Goal: Task Accomplishment & Management: Use online tool/utility

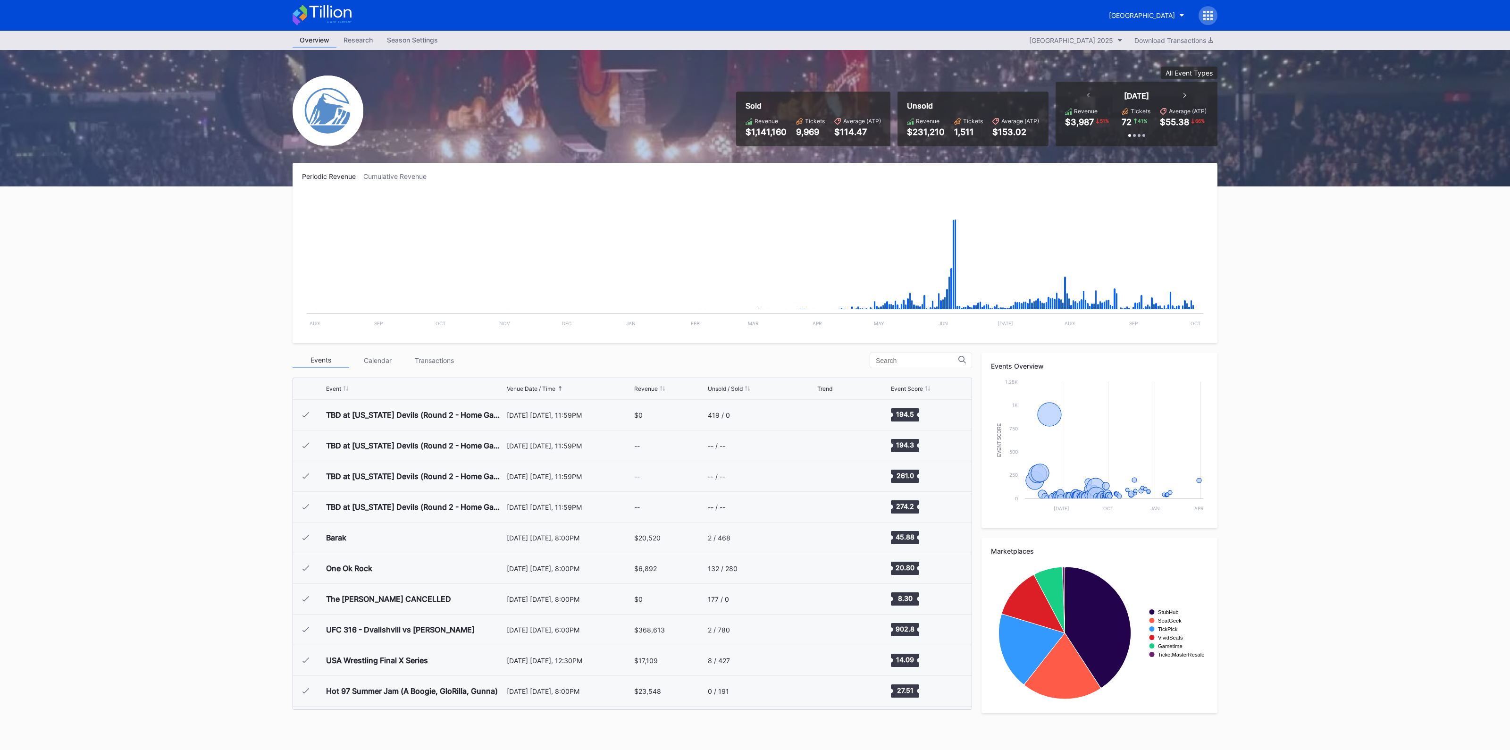
scroll to position [1595, 0]
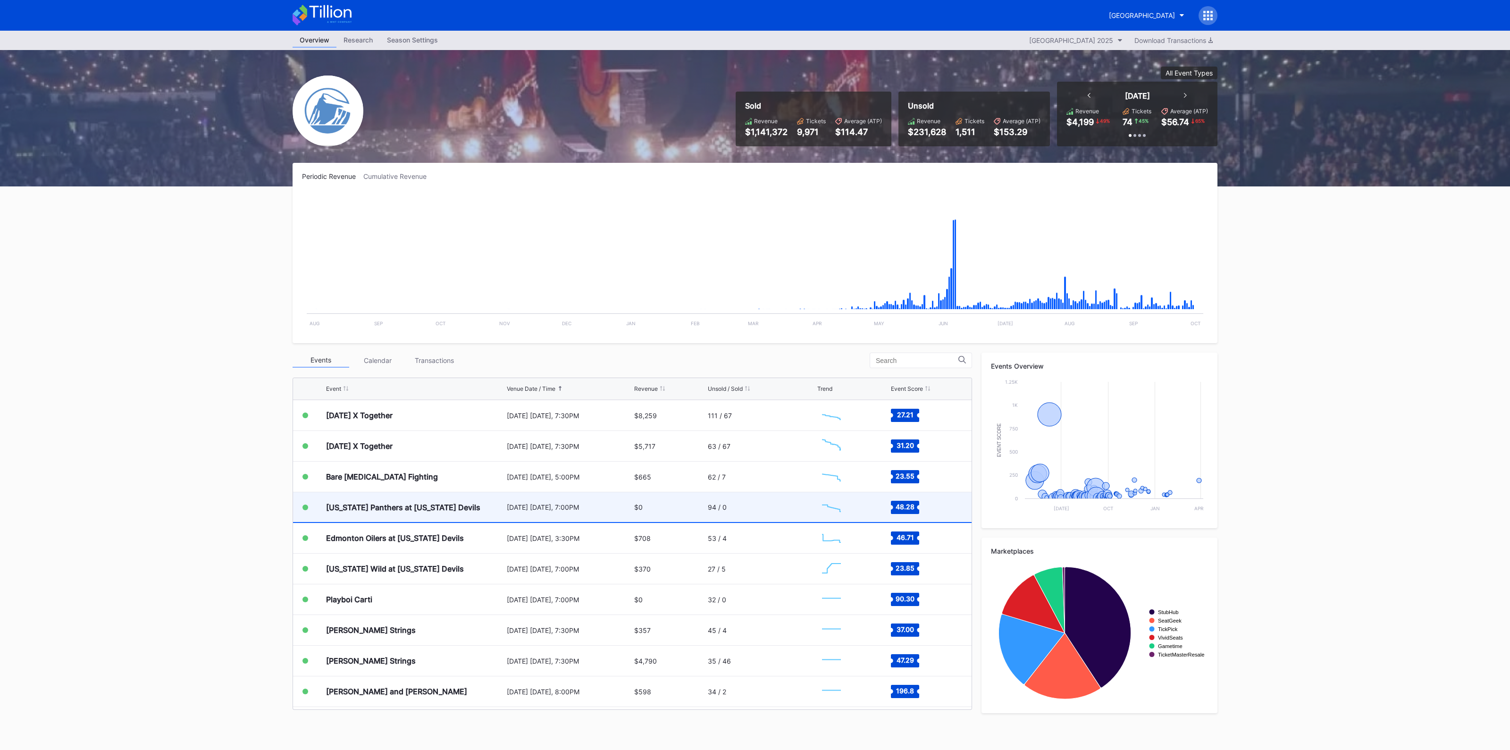
click at [495, 510] on div "[US_STATE] Panthers at [US_STATE] Devils" at bounding box center [415, 507] width 178 height 30
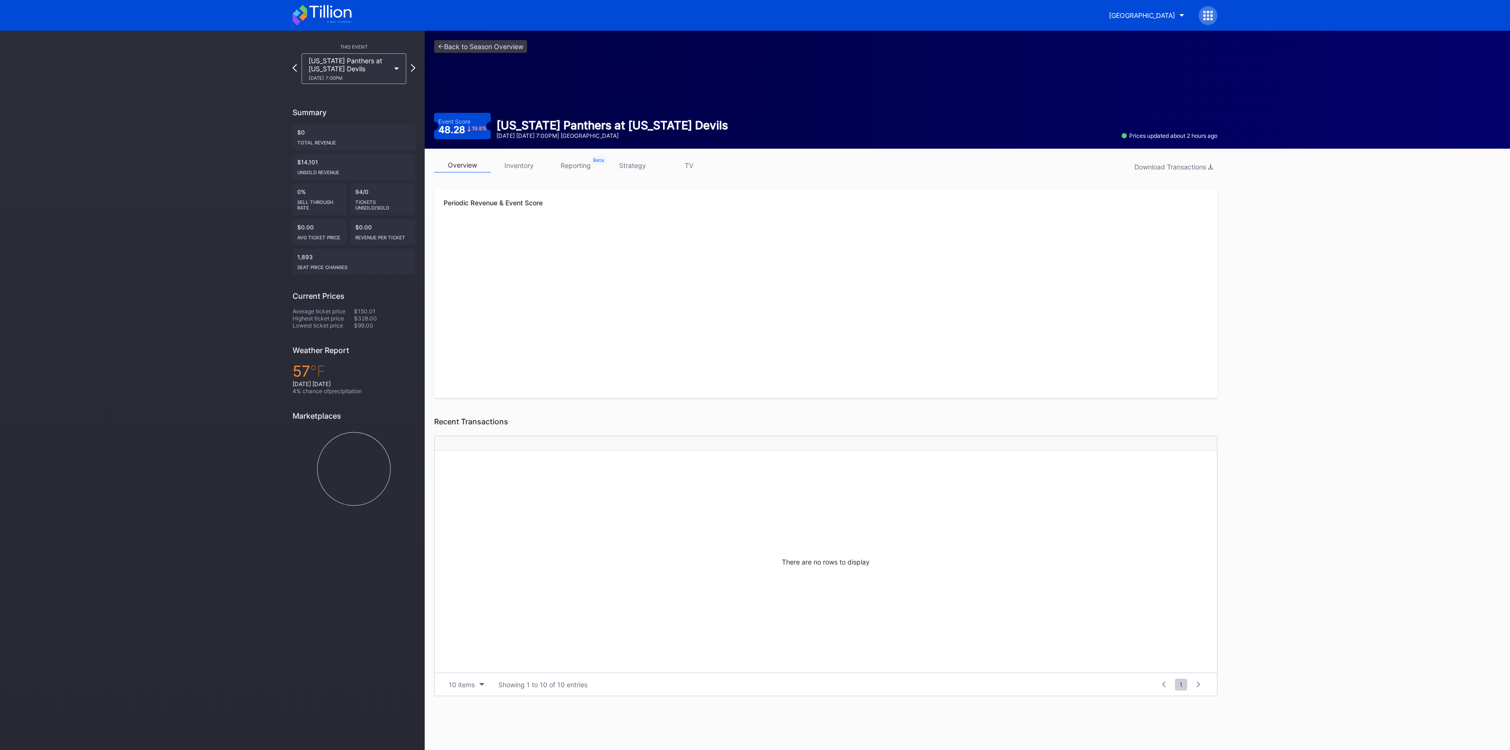
click at [633, 167] on link "strategy" at bounding box center [632, 165] width 57 height 15
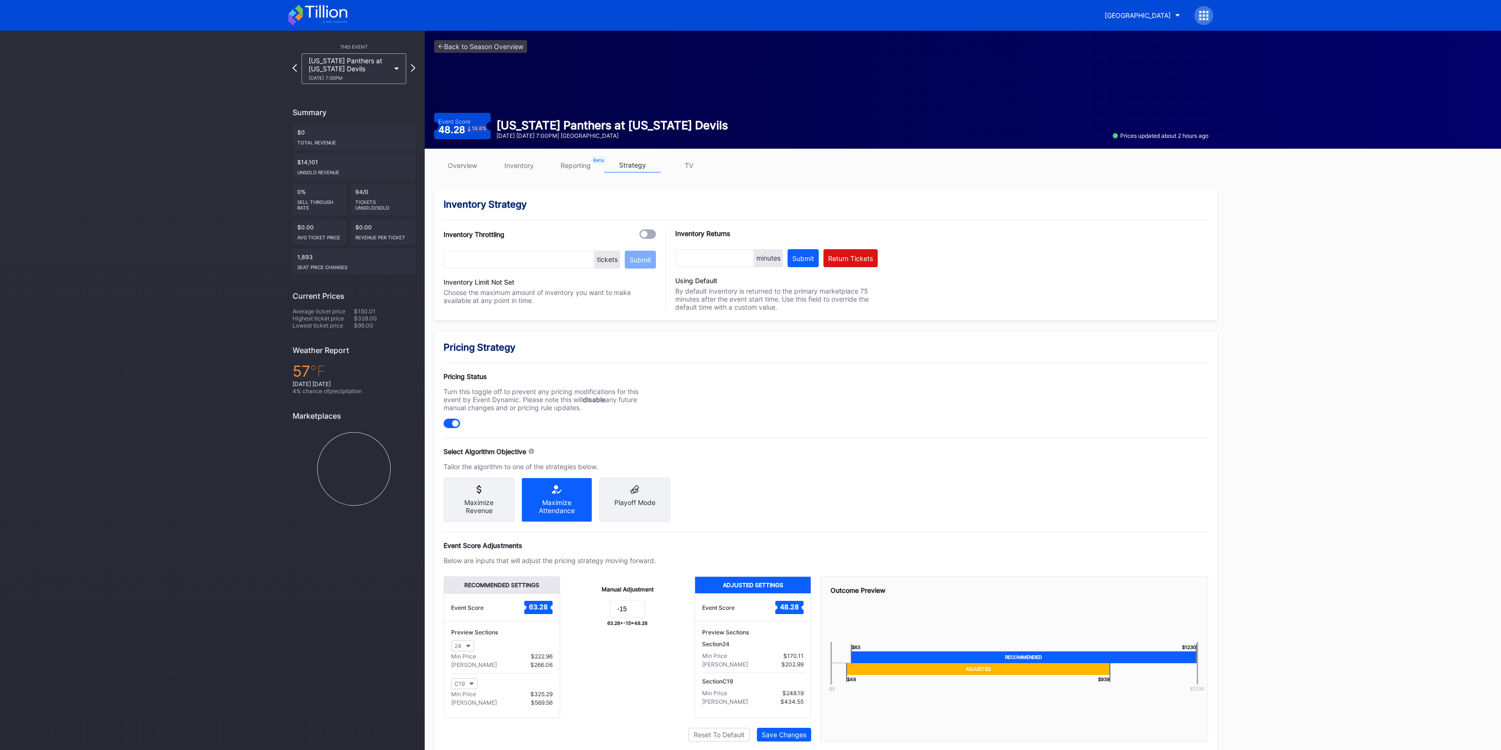
click at [518, 168] on link "inventory" at bounding box center [519, 165] width 57 height 15
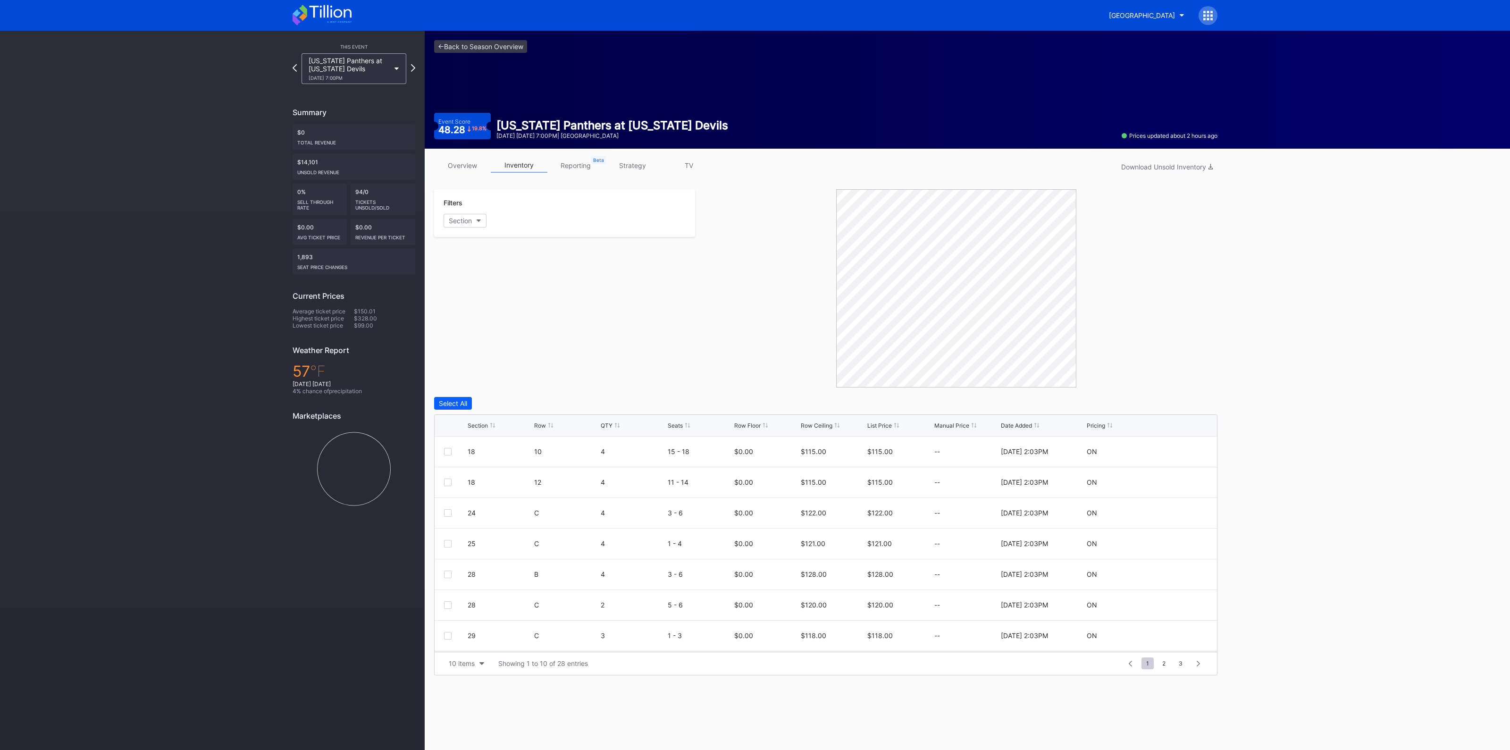
click at [481, 426] on div "Section" at bounding box center [478, 425] width 20 height 7
click at [466, 662] on div "10 items" at bounding box center [462, 663] width 26 height 8
click at [466, 634] on div "200 items" at bounding box center [466, 638] width 45 height 17
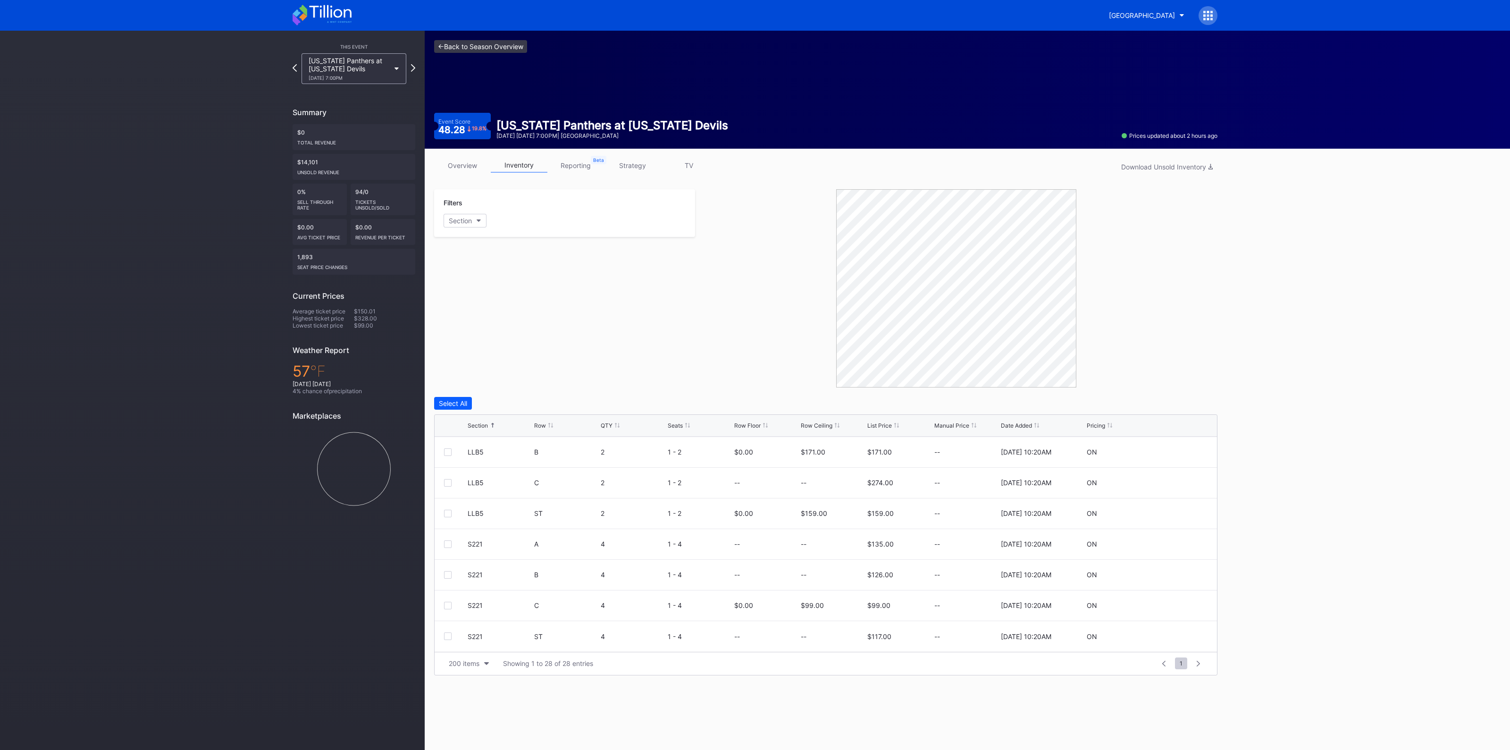
click at [495, 47] on link "<- Back to Season Overview" at bounding box center [480, 46] width 93 height 13
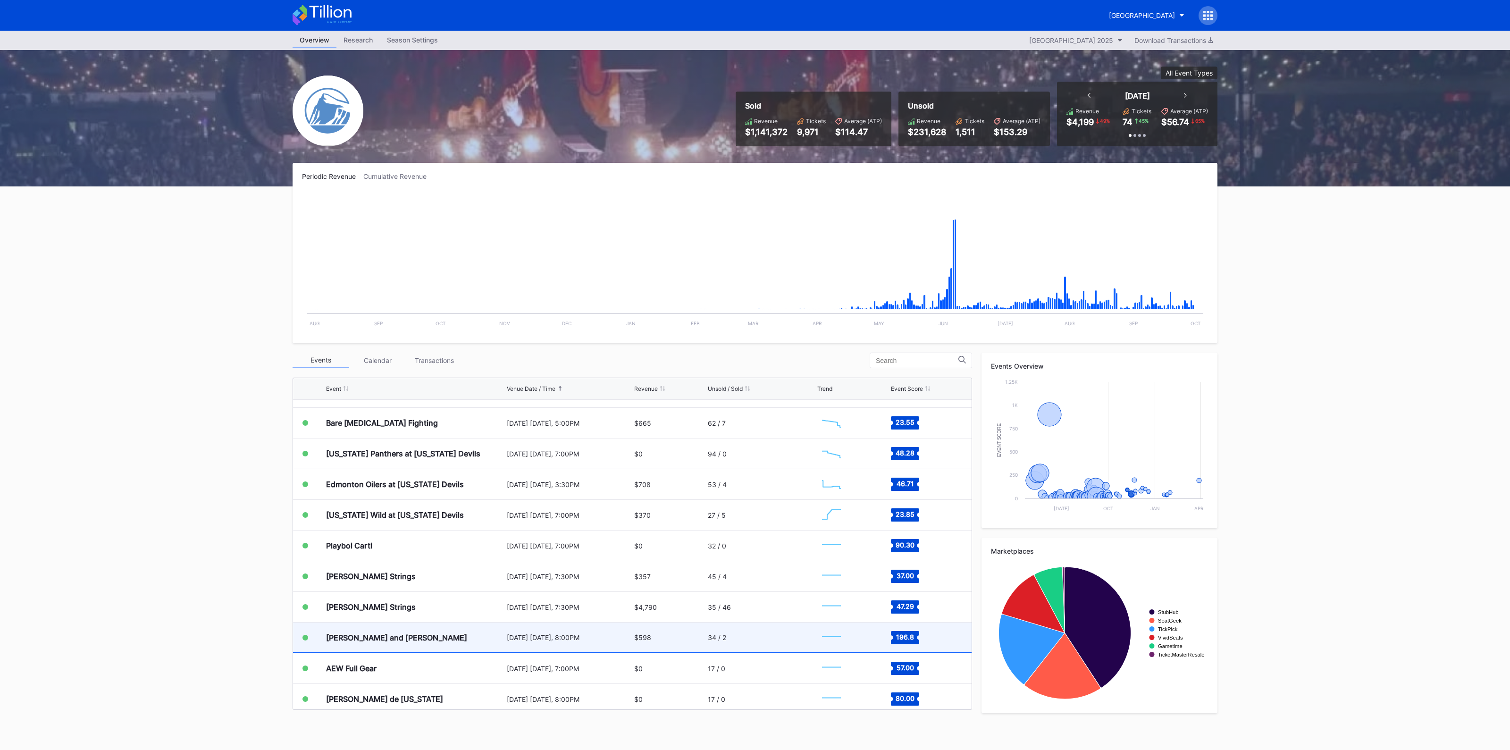
scroll to position [1654, 0]
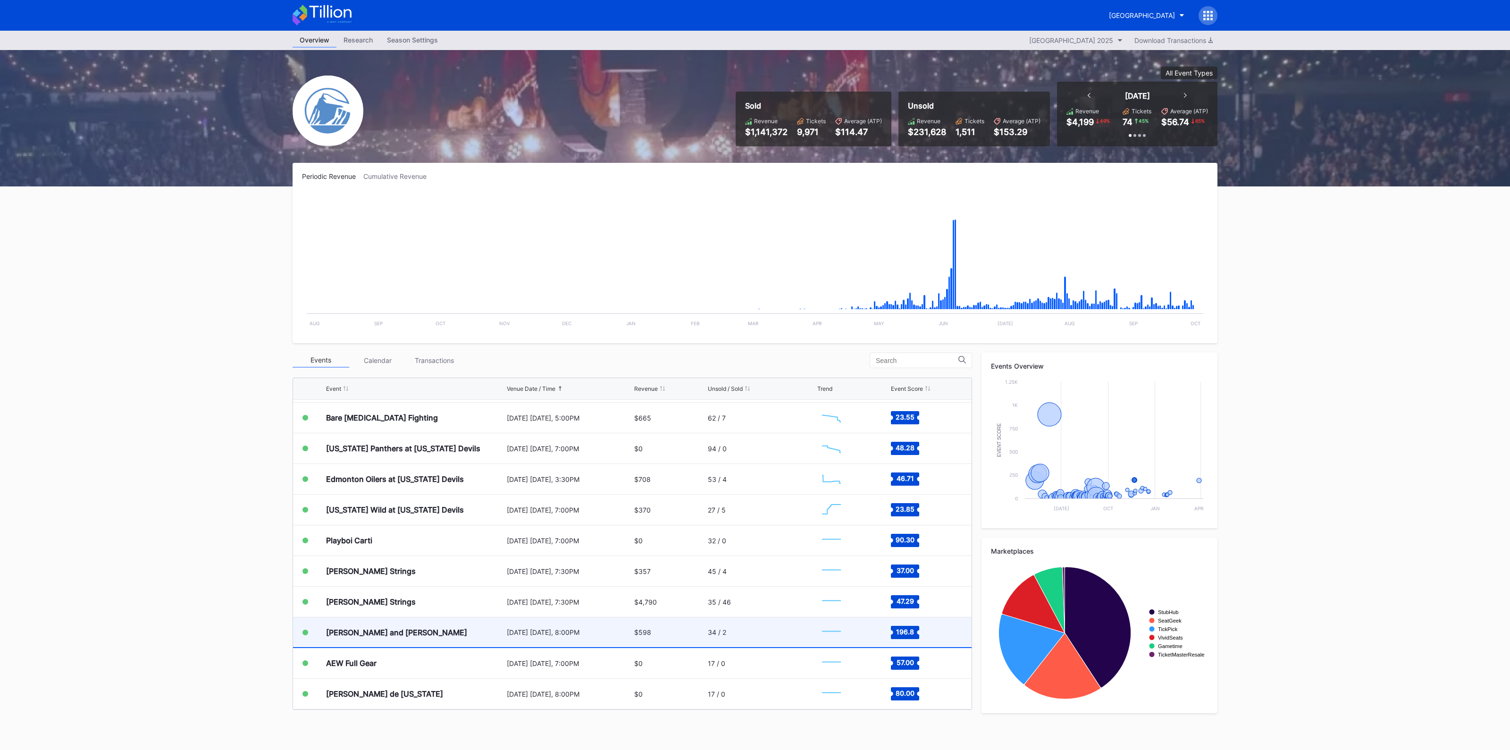
click at [479, 629] on div "[PERSON_NAME] and [PERSON_NAME]" at bounding box center [415, 632] width 178 height 30
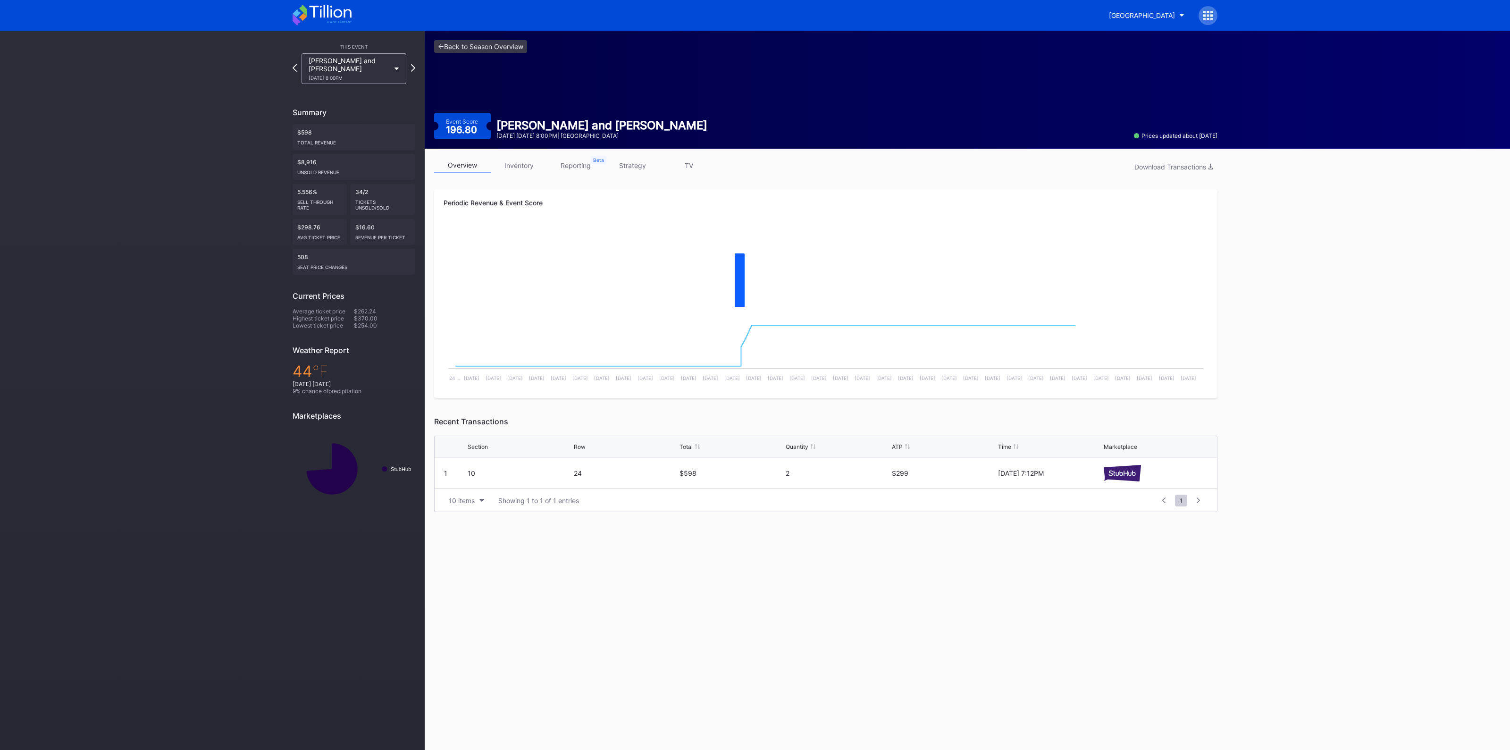
click at [523, 165] on link "inventory" at bounding box center [519, 165] width 57 height 15
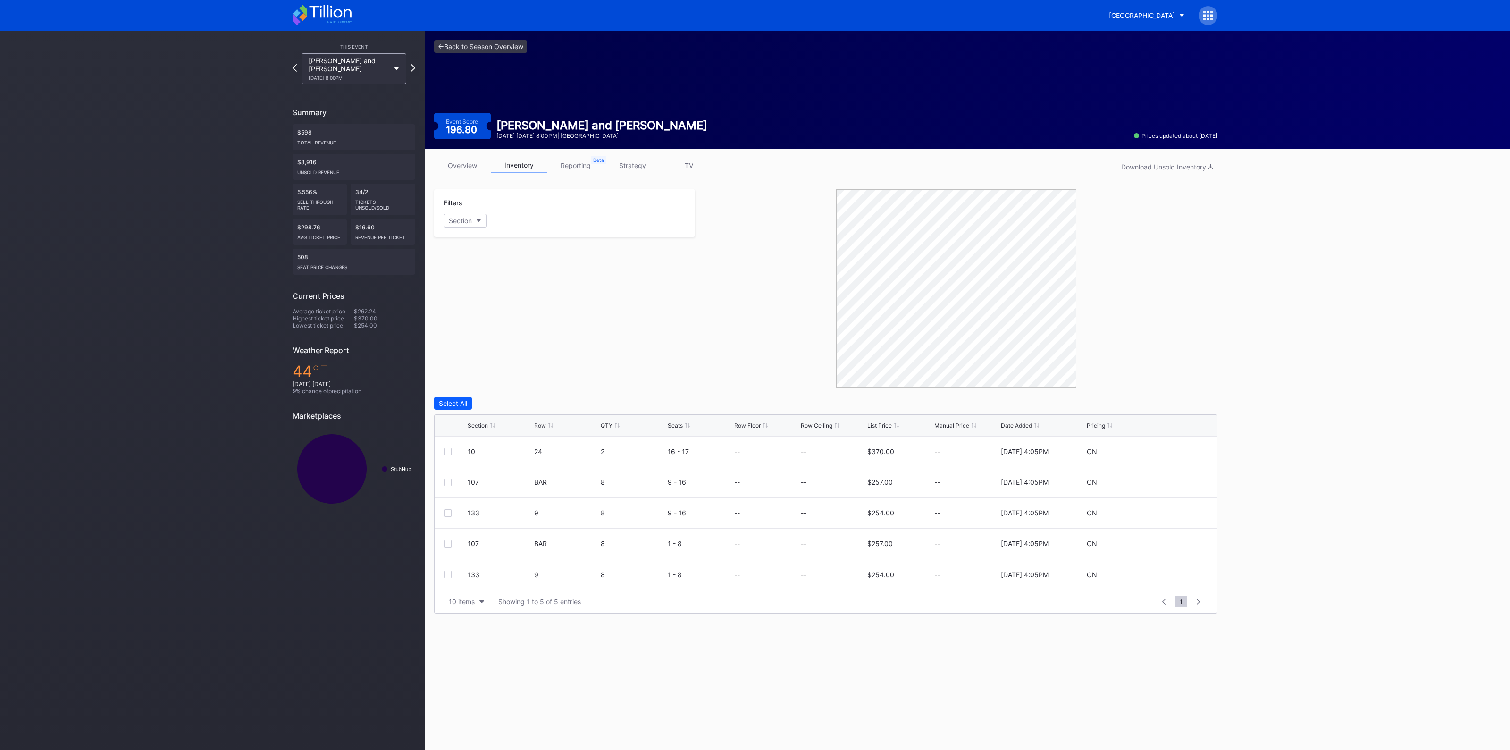
click at [479, 419] on div "Section Row QTY Seats Row Floor Row Ceiling List Price Manual Price Date Added …" at bounding box center [826, 426] width 782 height 22
click at [480, 424] on div "Section" at bounding box center [478, 425] width 20 height 7
click at [486, 50] on link "<- Back to Season Overview" at bounding box center [480, 46] width 93 height 13
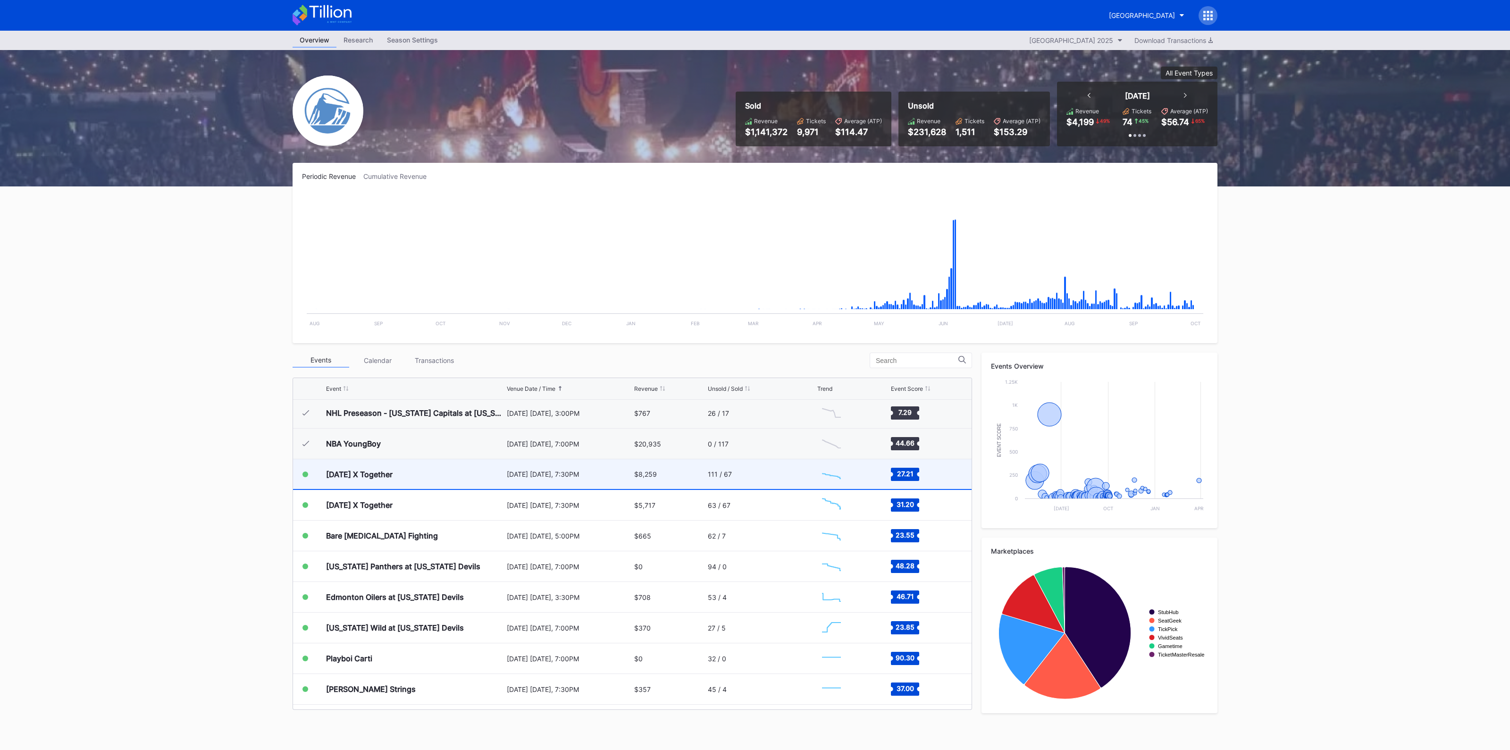
scroll to position [1595, 0]
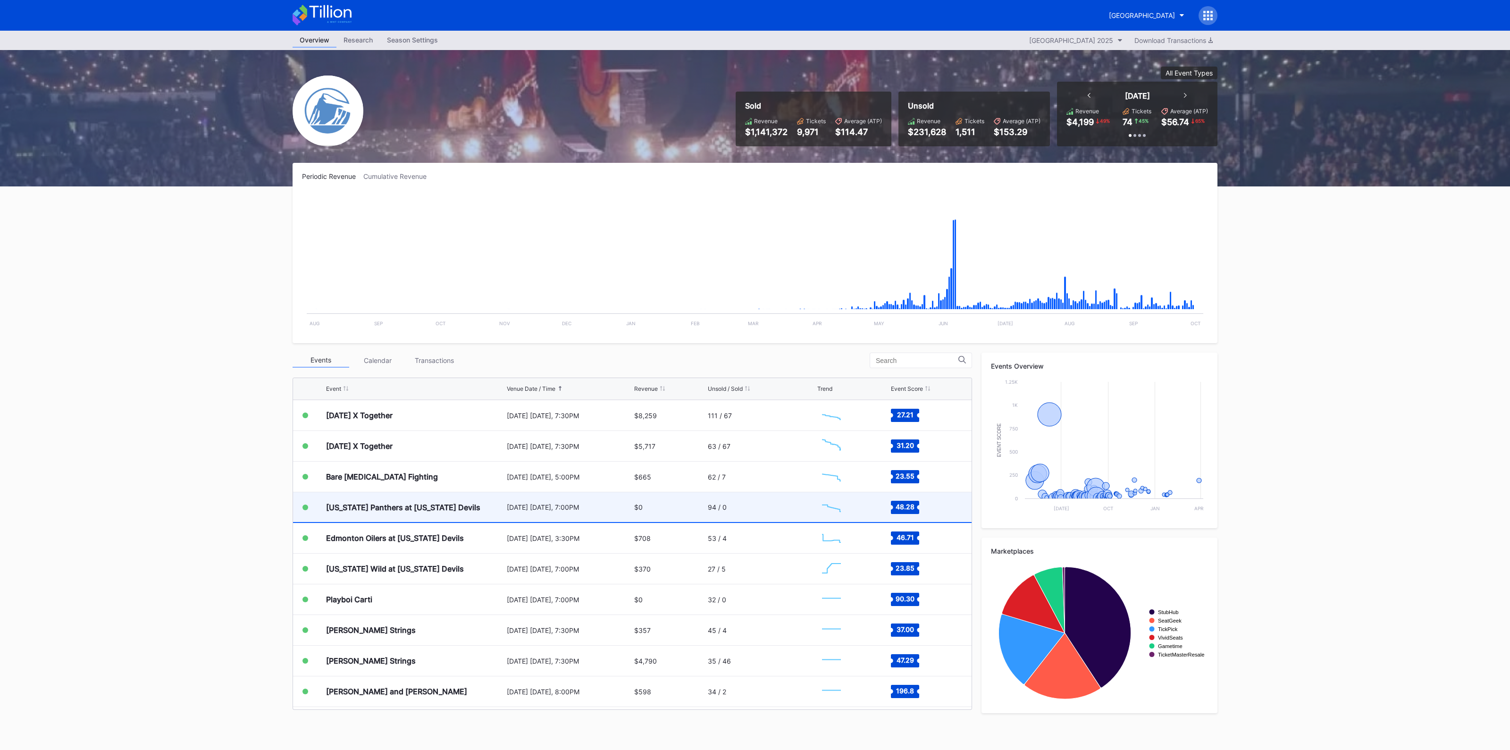
click at [668, 513] on div "$0" at bounding box center [669, 507] width 71 height 30
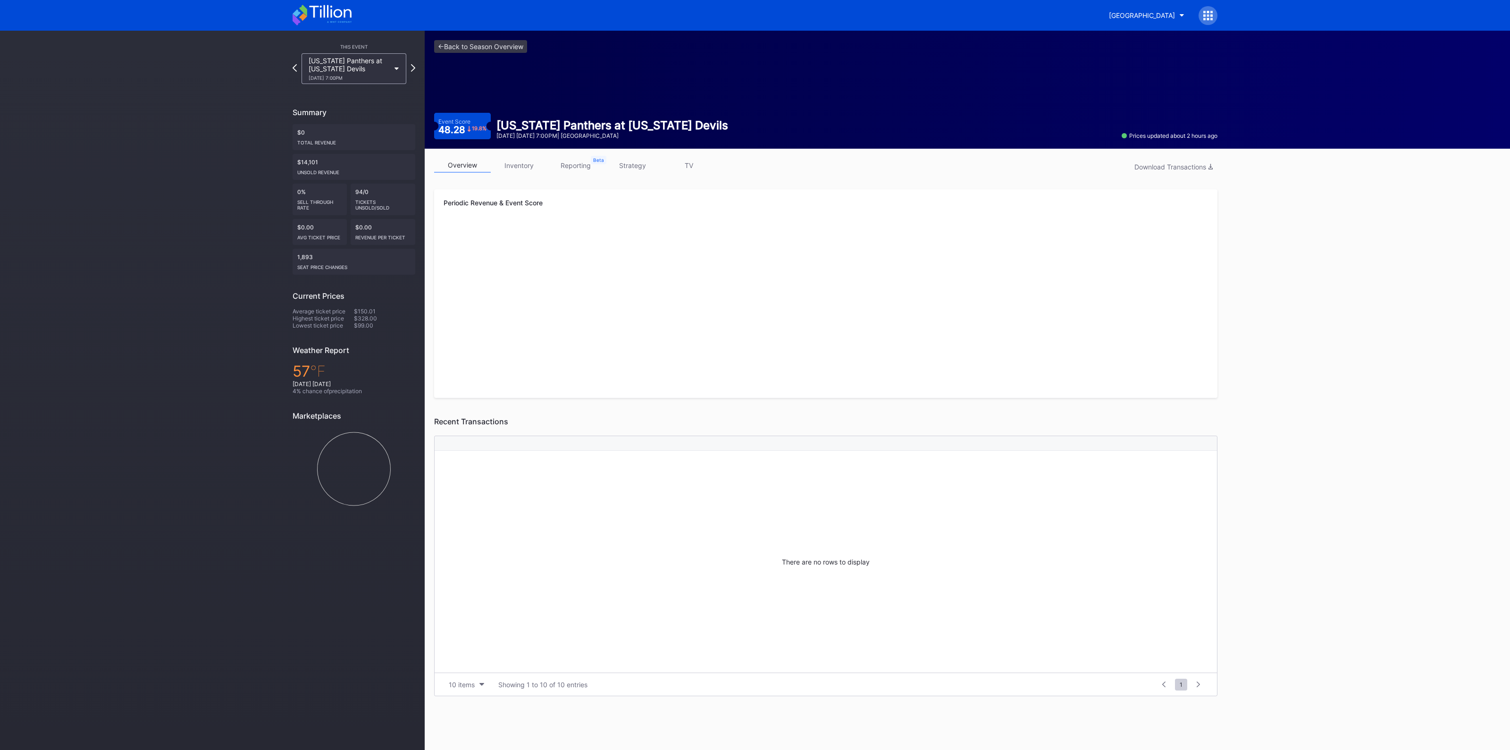
click at [510, 164] on link "inventory" at bounding box center [519, 165] width 57 height 15
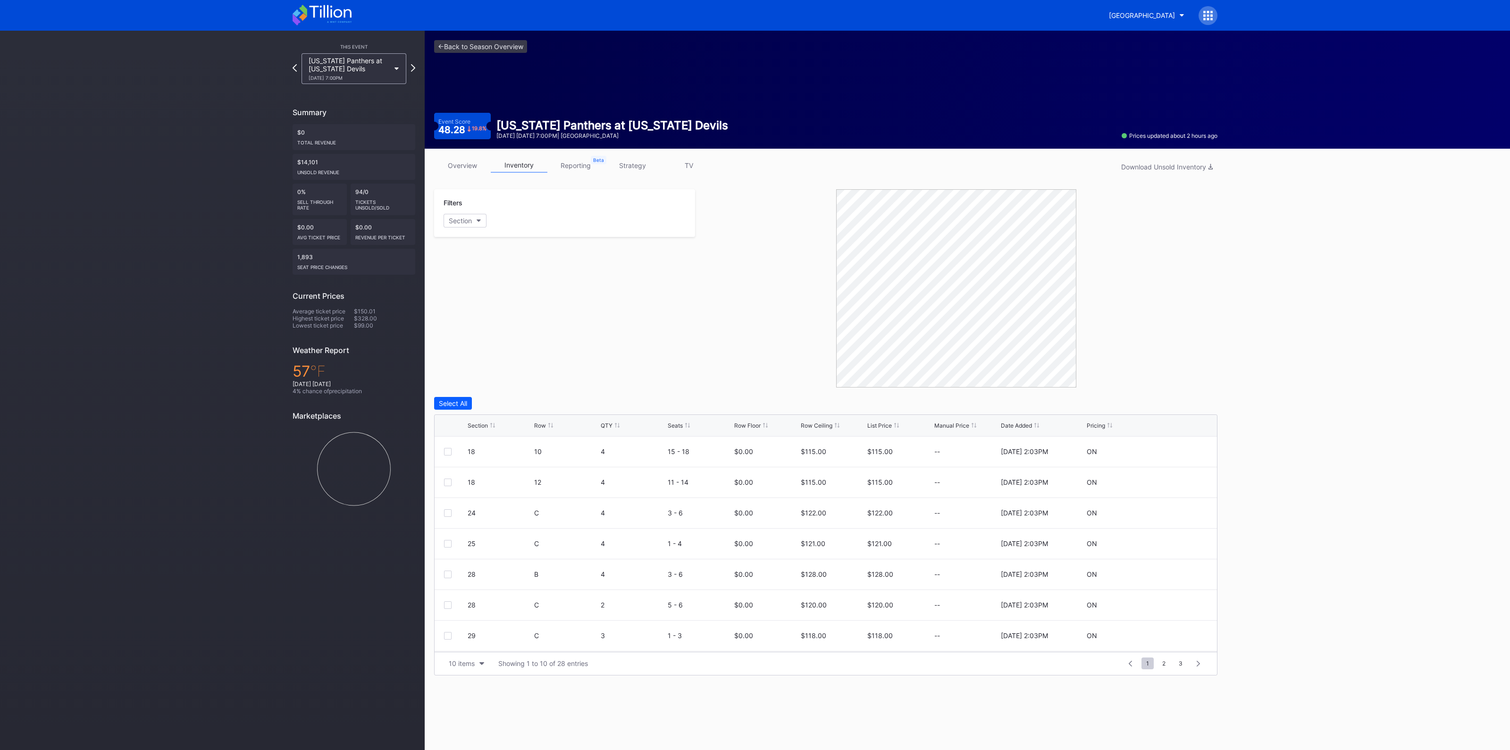
click at [480, 427] on div "Section" at bounding box center [478, 425] width 20 height 7
click at [474, 659] on div "10 items" at bounding box center [462, 663] width 26 height 8
click at [476, 619] on div "100 items" at bounding box center [466, 621] width 30 height 8
drag, startPoint x: 465, startPoint y: 499, endPoint x: 708, endPoint y: 498, distance: 243.1
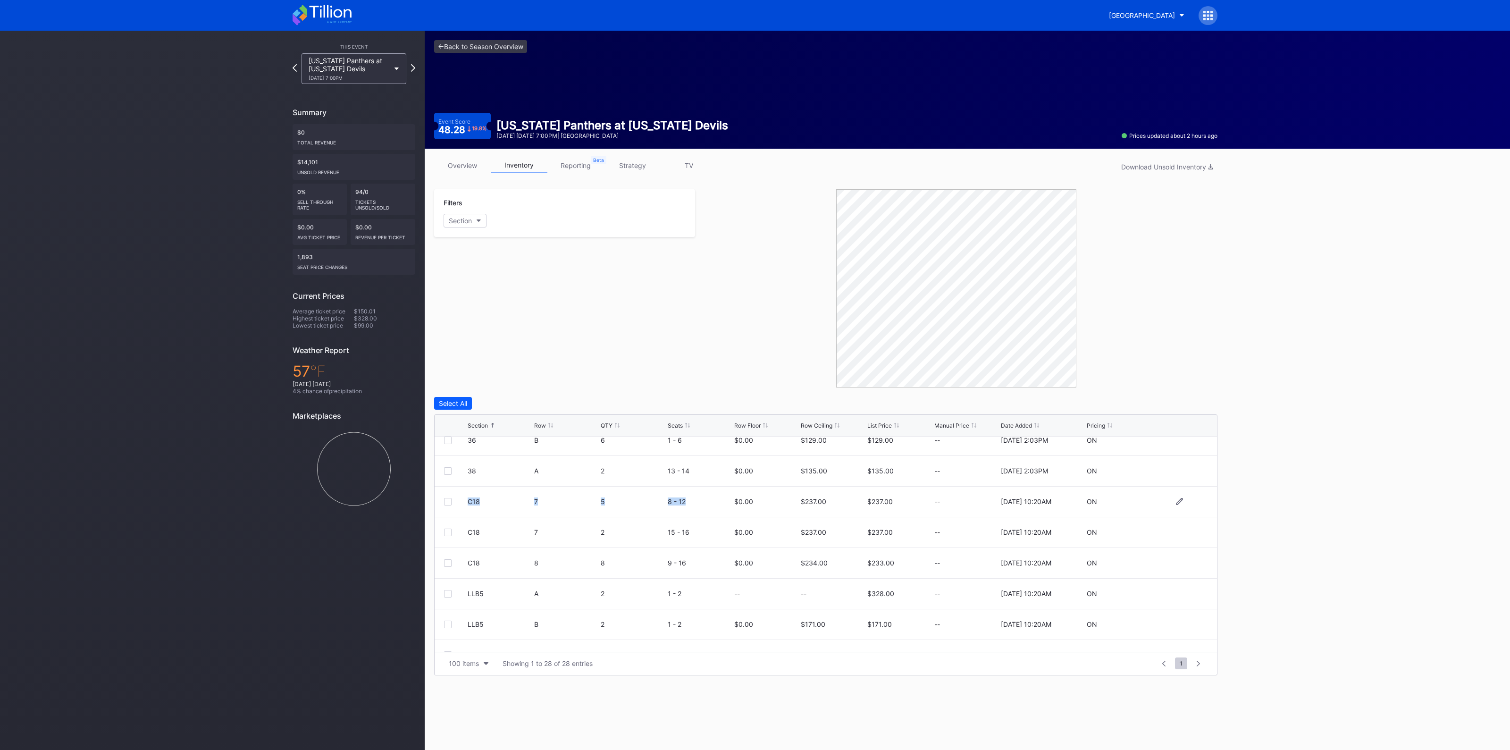
click at [708, 498] on div "C18 7 5 8 - 12 $0.00 $237.00 $237.00 -- [DATE] 10:20AM ON" at bounding box center [826, 502] width 782 height 31
click at [703, 498] on div "8 - 12" at bounding box center [700, 501] width 64 height 8
click at [486, 48] on link "<- Back to Season Overview" at bounding box center [480, 46] width 93 height 13
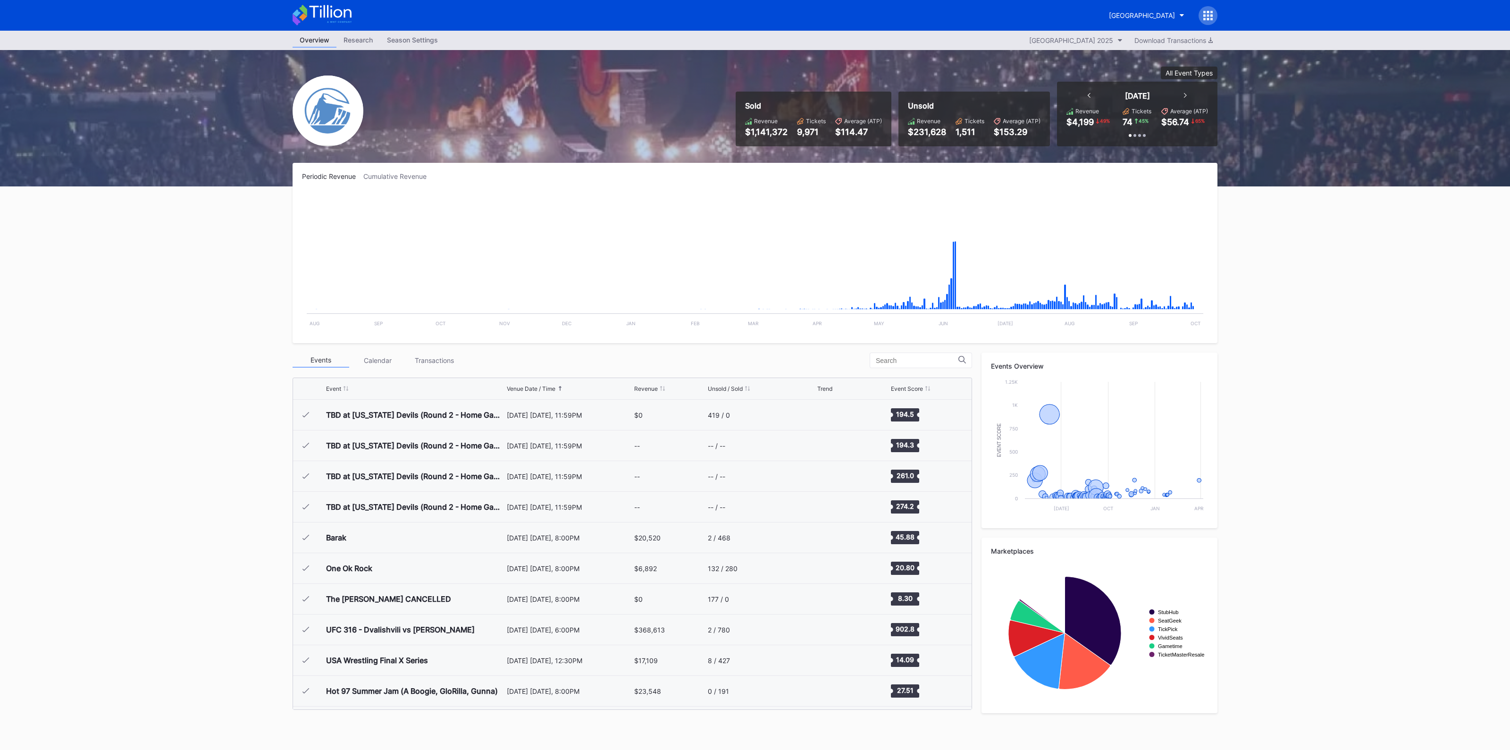
scroll to position [1595, 0]
